Goal: Information Seeking & Learning: Learn about a topic

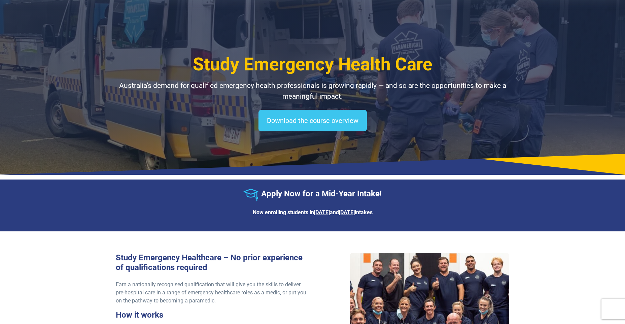
select select "**********"
click at [99, 23] on icon "Australian Paramedical College" at bounding box center [99, 22] width 3 height 5
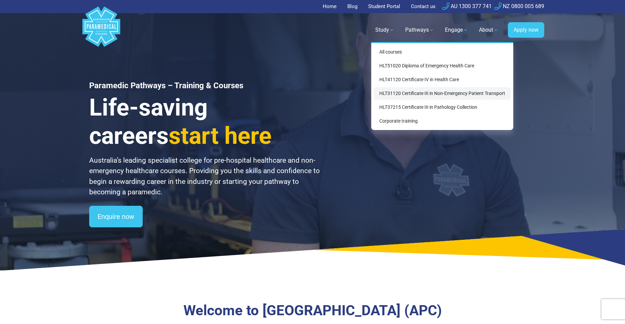
click at [393, 96] on link "HLT31120 Certificate III in Non-Emergency Patient Transport" at bounding box center [442, 93] width 137 height 12
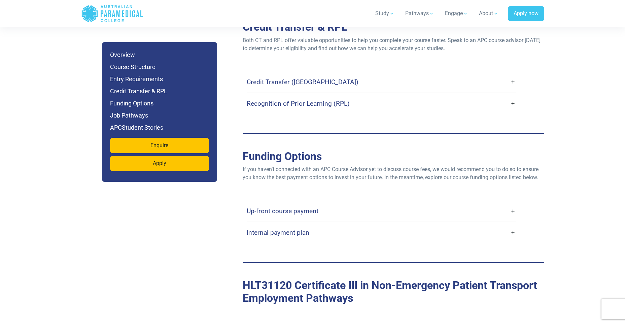
scroll to position [1817, 0]
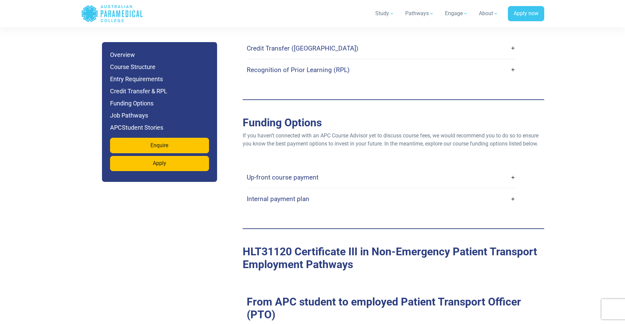
click at [512, 169] on link "Up-front course payment" at bounding box center [381, 177] width 269 height 16
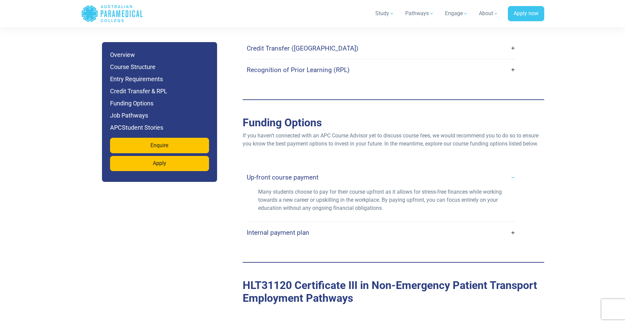
click at [511, 224] on link "Internal payment plan" at bounding box center [381, 232] width 269 height 16
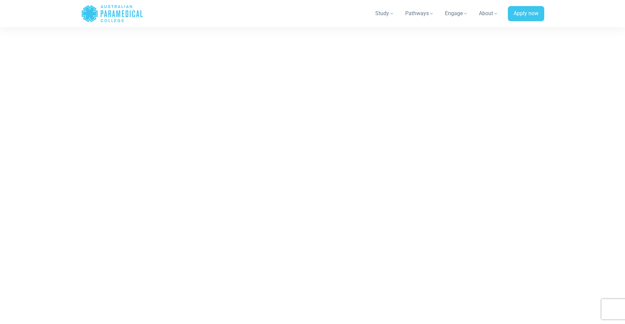
scroll to position [3600, 0]
